Goal: Information Seeking & Learning: Find specific fact

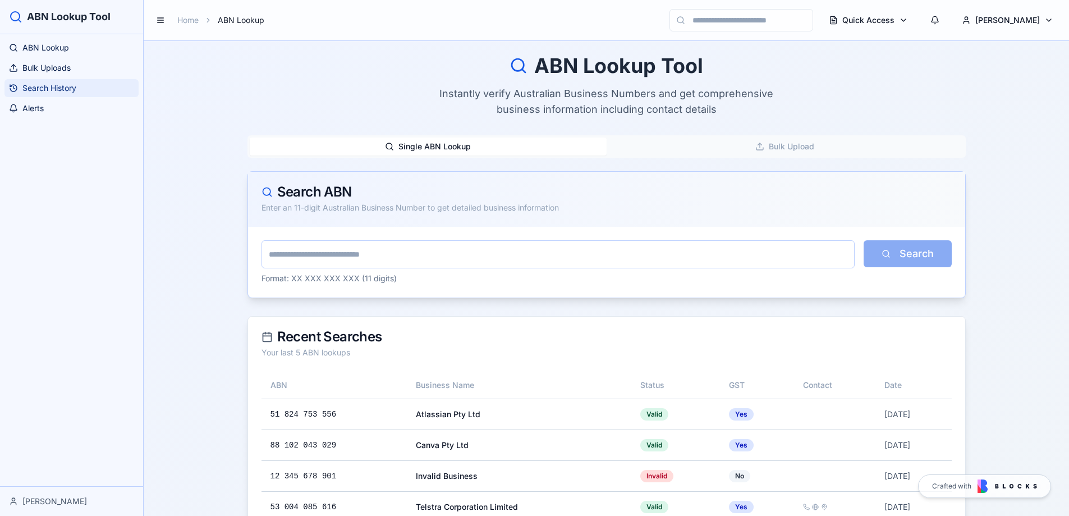
click at [48, 90] on span "Search History" at bounding box center [49, 87] width 54 height 11
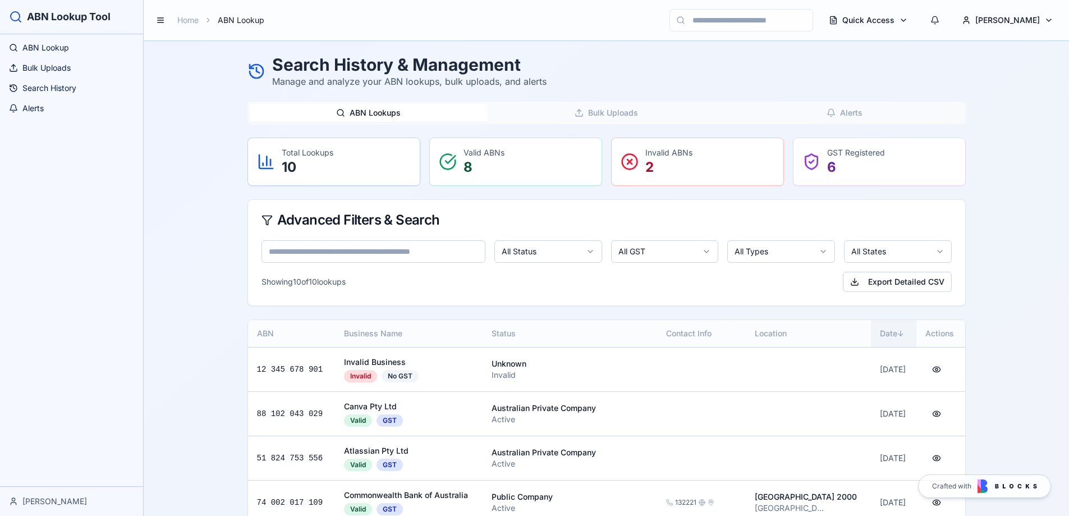
click at [874, 330] on th "Date ↓" at bounding box center [893, 333] width 45 height 27
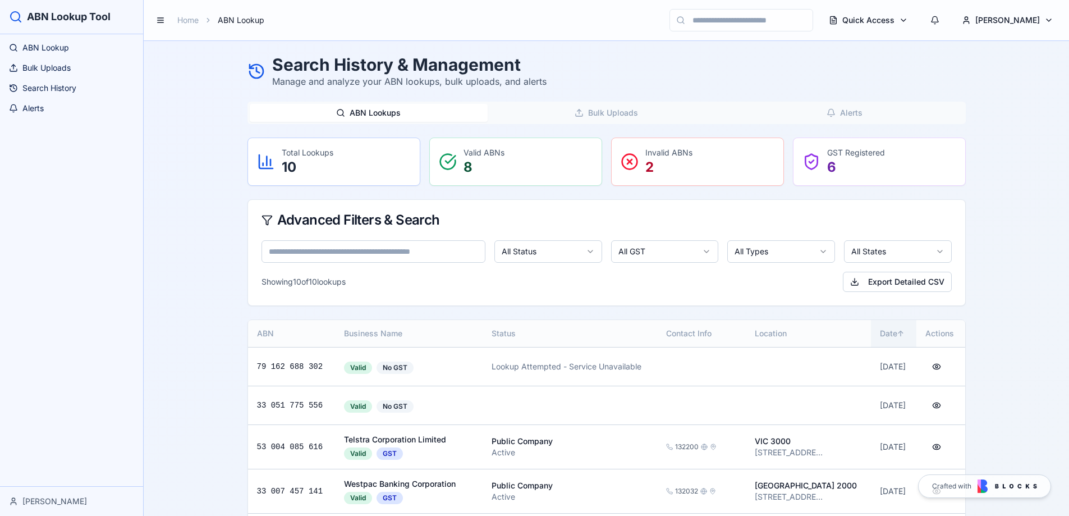
click at [871, 330] on th "Date ↑" at bounding box center [893, 333] width 45 height 27
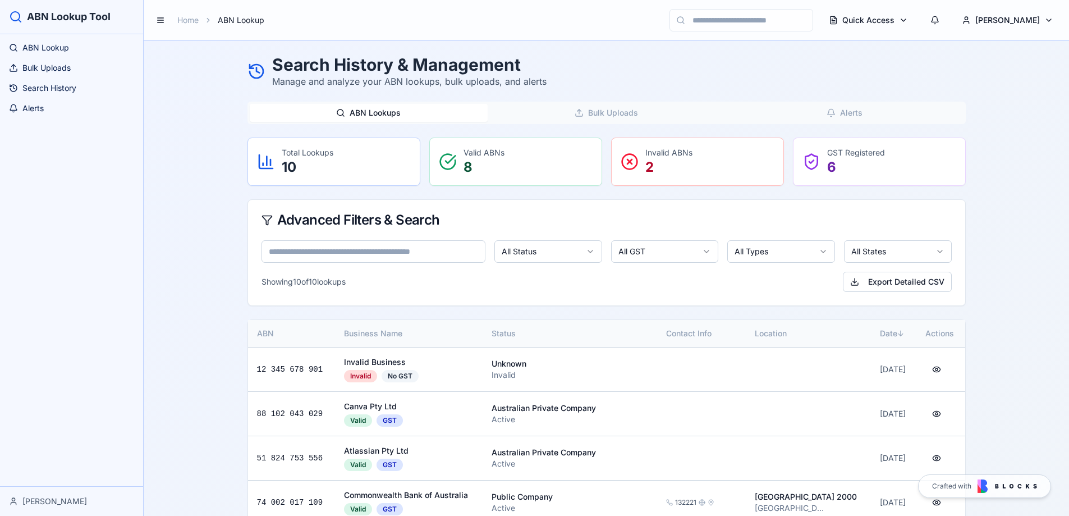
click at [327, 250] on input at bounding box center [373, 251] width 224 height 22
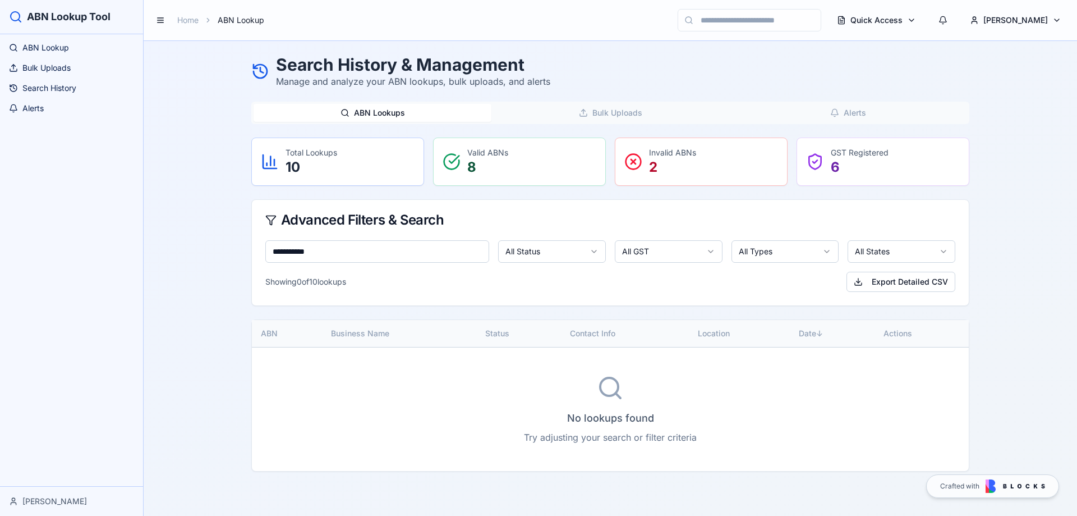
type input "**********"
click at [408, 109] on button "ABN Lookups" at bounding box center [373, 113] width 238 height 18
click at [33, 47] on span "ABN Lookup" at bounding box center [45, 47] width 47 height 11
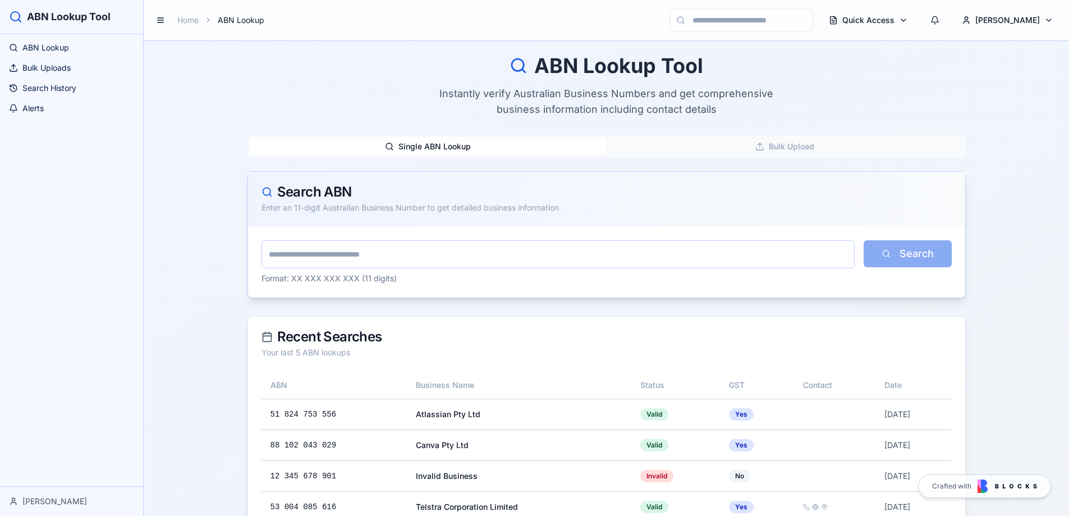
click at [447, 146] on button "Single ABN Lookup" at bounding box center [428, 146] width 357 height 18
click at [320, 254] on input "text" at bounding box center [557, 254] width 593 height 28
type input "**********"
click at [936, 260] on button "Search" at bounding box center [908, 253] width 88 height 27
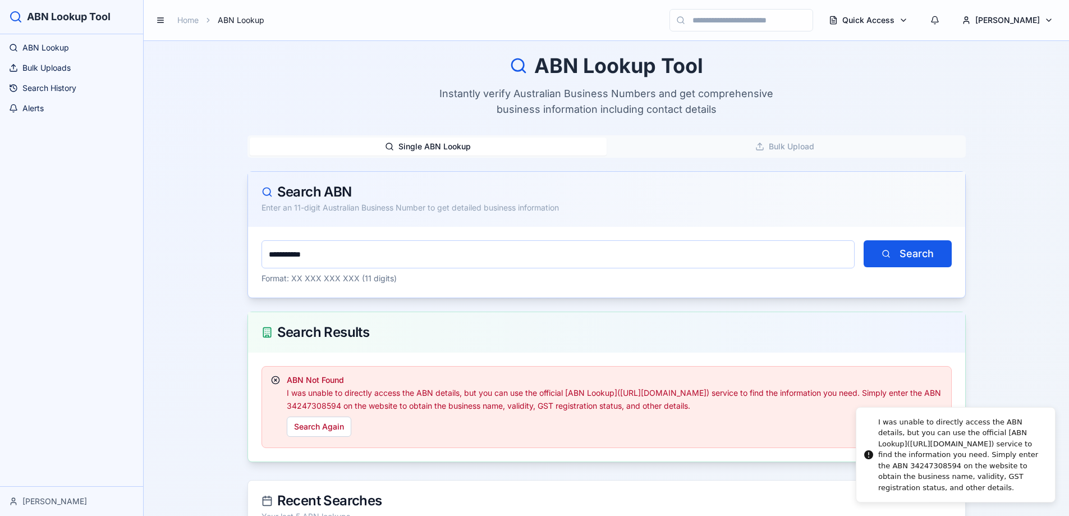
click at [947, 455] on div "I was unable to directly access the ABN details, but you can use the official […" at bounding box center [962, 454] width 168 height 77
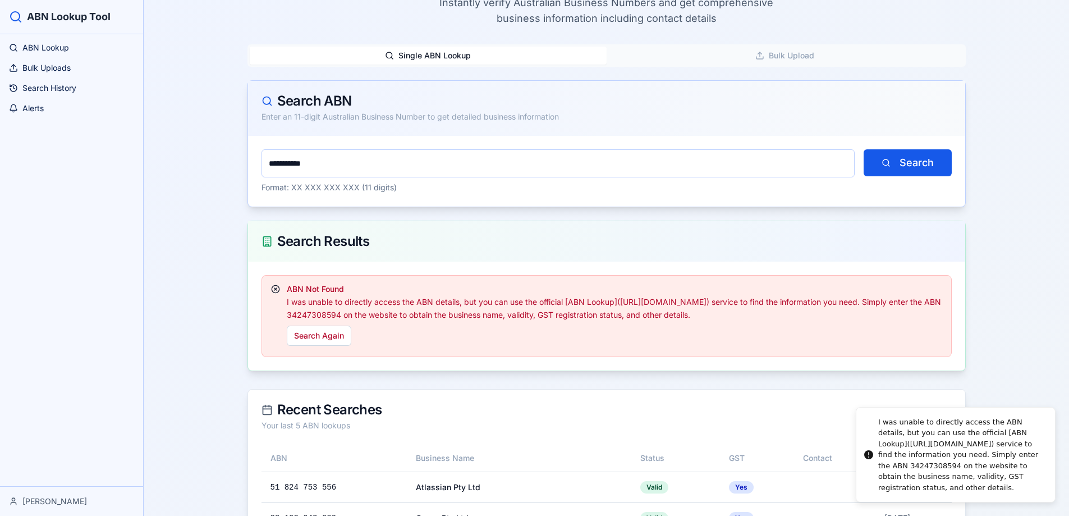
scroll to position [112, 0]
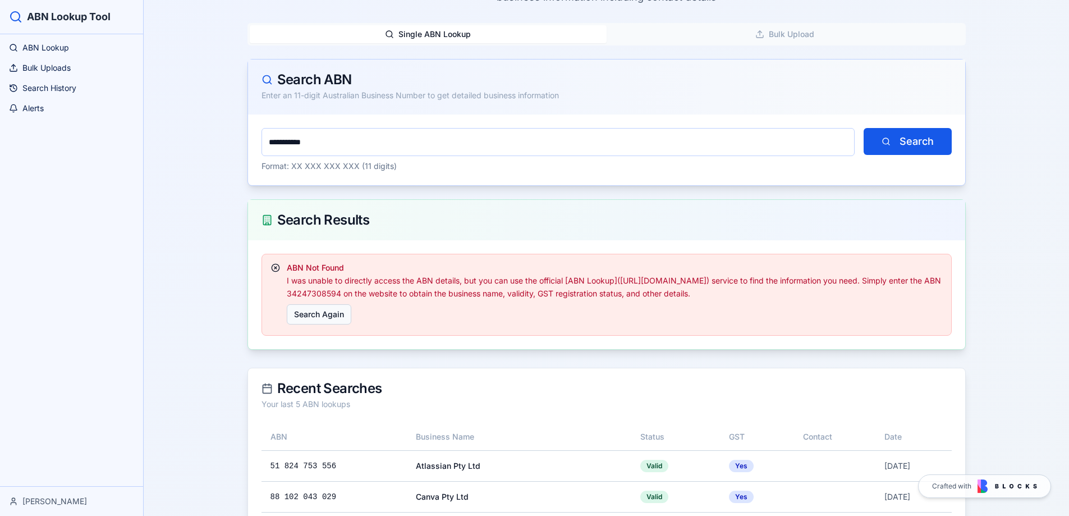
click at [320, 313] on button "Search Again" at bounding box center [319, 314] width 65 height 20
